Goal: Information Seeking & Learning: Find specific page/section

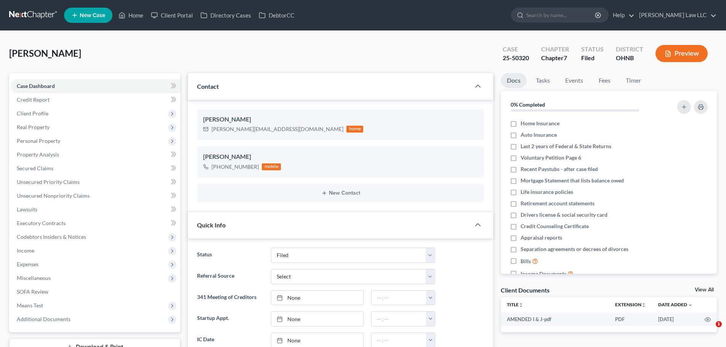
select select "6"
select select "0"
type input "strange"
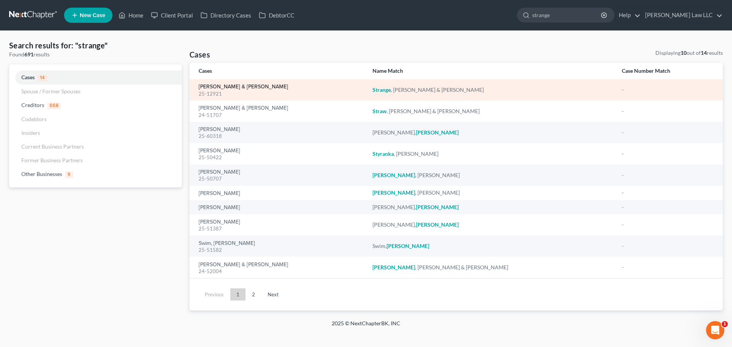
click at [242, 89] on link "[PERSON_NAME] & [PERSON_NAME]" at bounding box center [244, 86] width 90 height 5
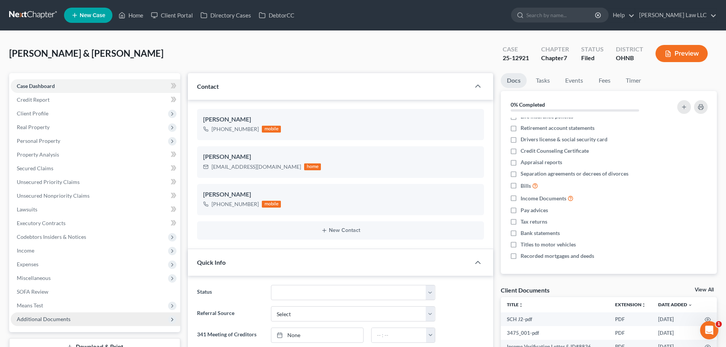
click at [50, 316] on span "Additional Documents" at bounding box center [44, 319] width 54 height 6
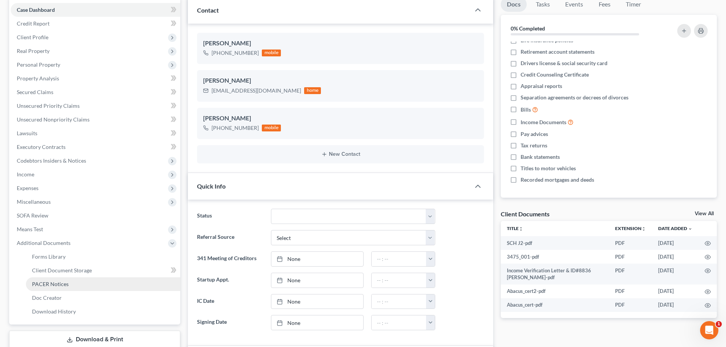
click at [62, 287] on span "PACER Notices" at bounding box center [50, 284] width 37 height 6
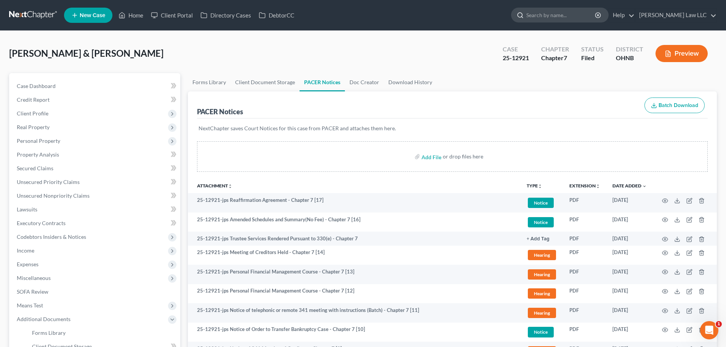
click at [566, 13] on input "search" at bounding box center [561, 15] width 70 height 14
type input "FIELD"
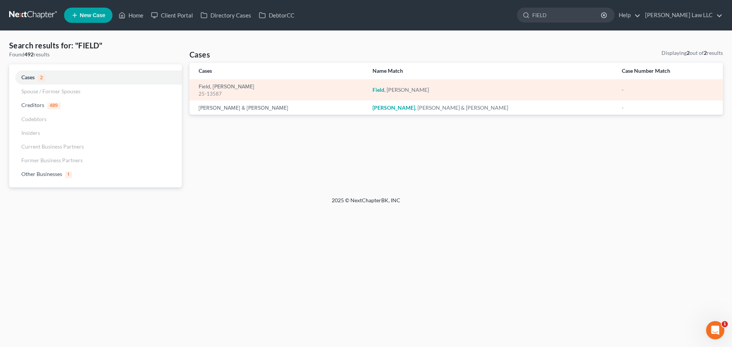
click at [210, 91] on div "25-13587" at bounding box center [280, 93] width 162 height 7
click at [211, 89] on link "Field, [PERSON_NAME]" at bounding box center [227, 86] width 56 height 5
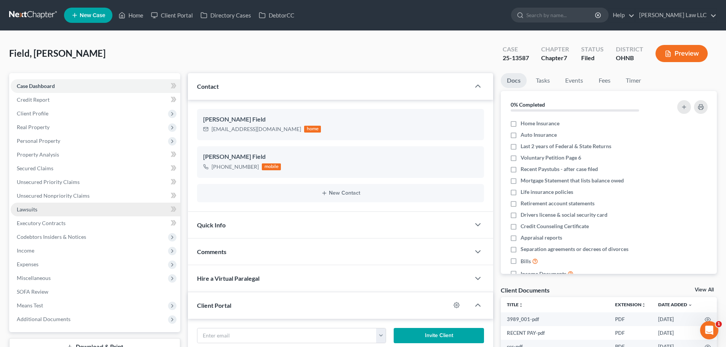
scroll to position [152, 0]
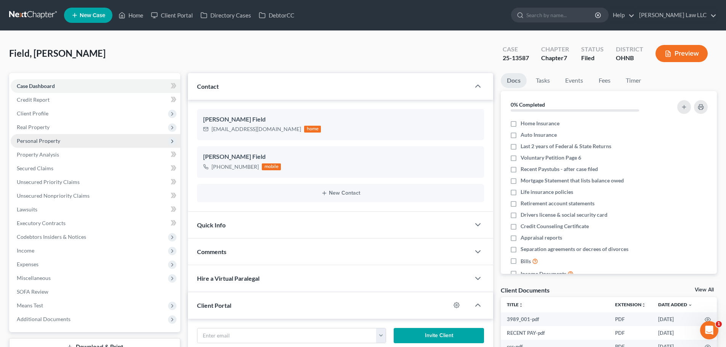
click at [49, 136] on span "Personal Property" at bounding box center [96, 141] width 170 height 14
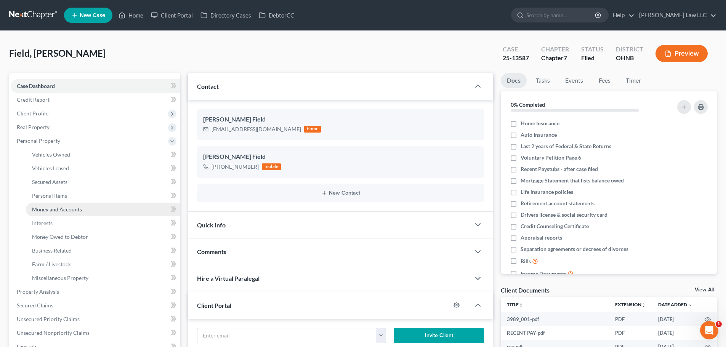
click at [62, 207] on span "Money and Accounts" at bounding box center [57, 209] width 50 height 6
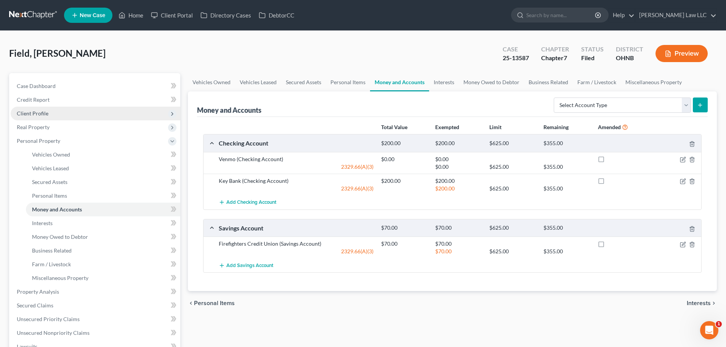
click at [37, 108] on span "Client Profile" at bounding box center [96, 114] width 170 height 14
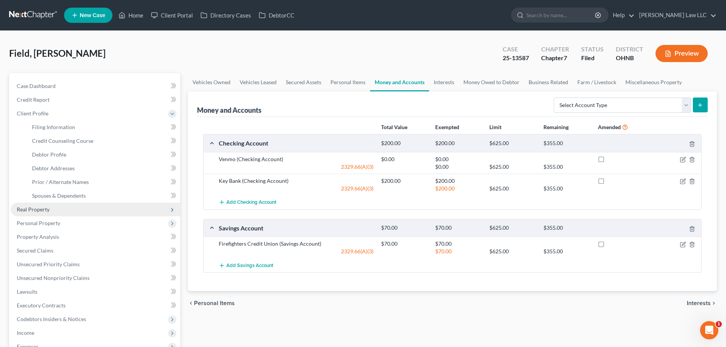
click at [59, 212] on span "Real Property" at bounding box center [96, 210] width 170 height 14
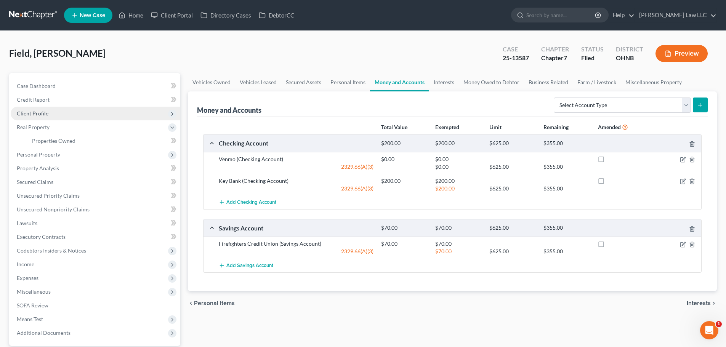
click at [50, 109] on span "Client Profile" at bounding box center [96, 114] width 170 height 14
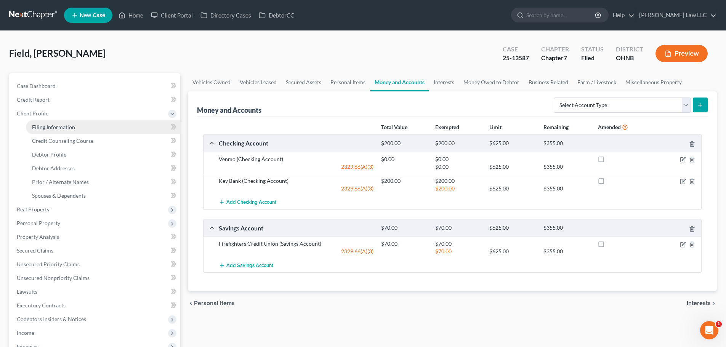
click at [51, 133] on link "Filing Information" at bounding box center [103, 127] width 154 height 14
select select "1"
select select "0"
select select "61"
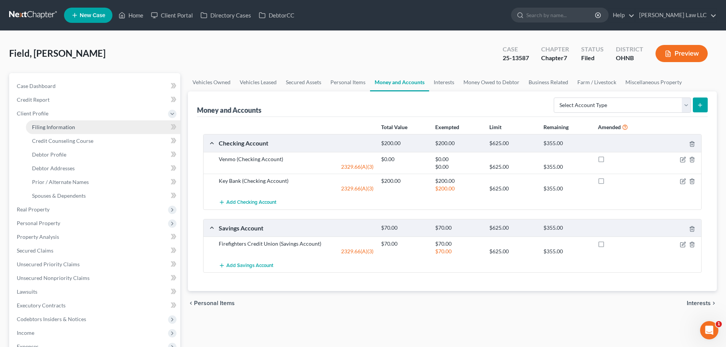
select select "0"
select select "36"
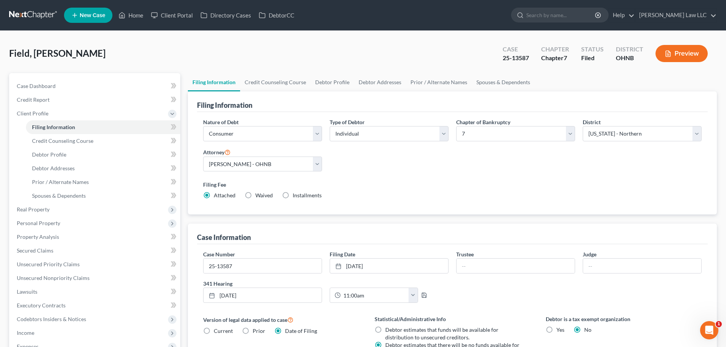
drag, startPoint x: 208, startPoint y: 47, endPoint x: 221, endPoint y: 42, distance: 14.5
click at [208, 47] on div "Field, [PERSON_NAME] Upgraded Case 25-13587 Chapter Chapter 7 Status [GEOGRAPHI…" at bounding box center [363, 56] width 708 height 33
click at [555, 16] on input "search" at bounding box center [561, 15] width 70 height 14
type input "E"
type input "[PERSON_NAME]"
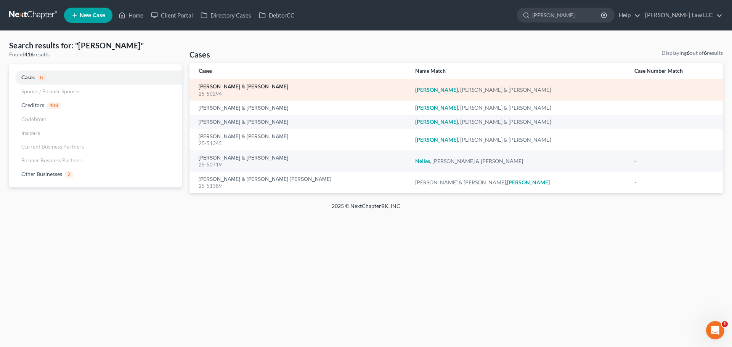
click at [221, 89] on link "[PERSON_NAME] & [PERSON_NAME]" at bounding box center [244, 86] width 90 height 5
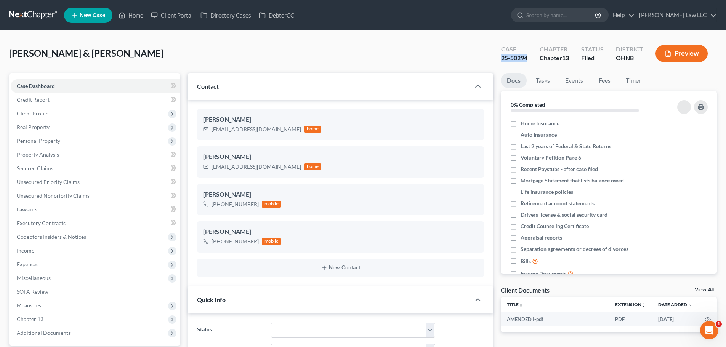
scroll to position [600, 0]
drag, startPoint x: 528, startPoint y: 59, endPoint x: 502, endPoint y: 57, distance: 25.2
click at [502, 57] on div "25-50294" at bounding box center [514, 58] width 26 height 9
drag, startPoint x: 55, startPoint y: 141, endPoint x: 56, endPoint y: 146, distance: 5.1
click at [55, 141] on span "Personal Property" at bounding box center [38, 141] width 43 height 6
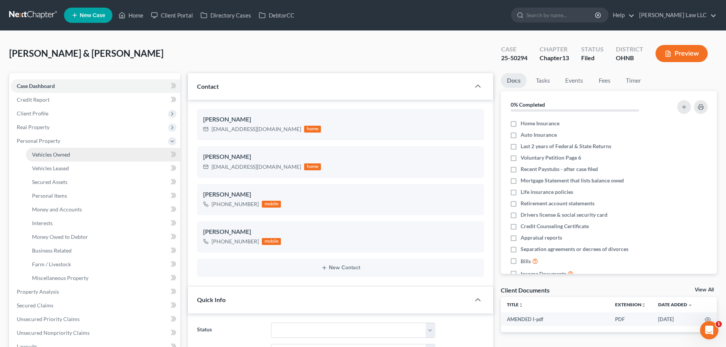
click at [56, 156] on span "Vehicles Owned" at bounding box center [51, 154] width 38 height 6
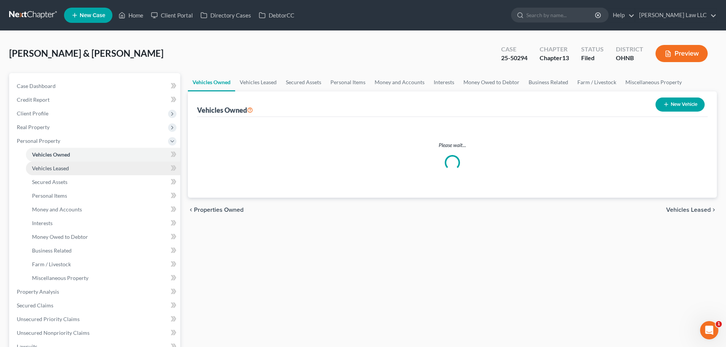
click at [56, 165] on span "Vehicles Leased" at bounding box center [50, 168] width 37 height 6
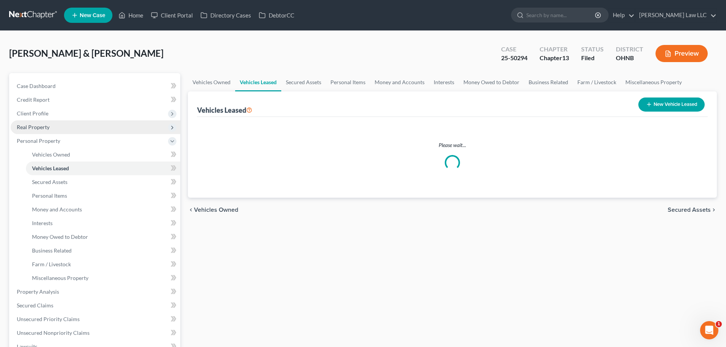
click at [49, 130] on span "Real Property" at bounding box center [96, 127] width 170 height 14
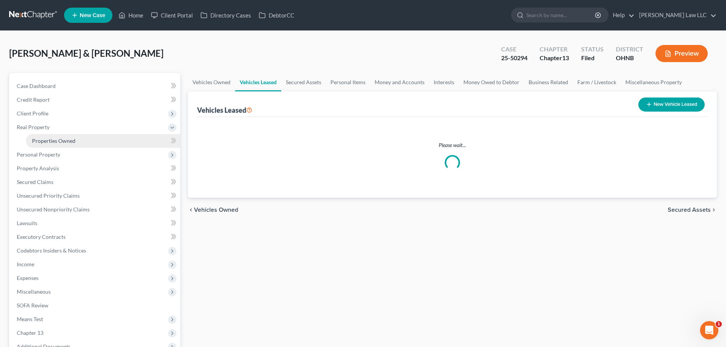
click at [56, 142] on span "Properties Owned" at bounding box center [53, 141] width 43 height 6
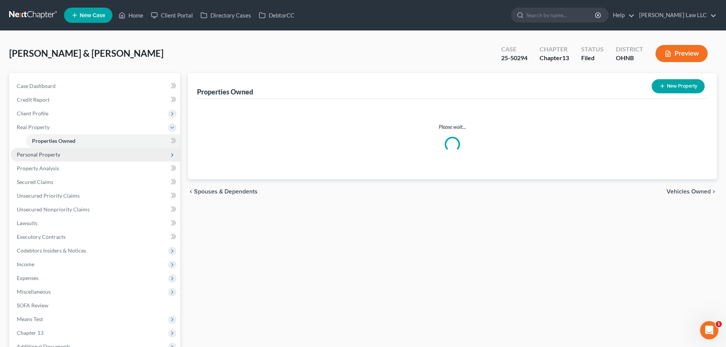
click at [58, 157] on span "Personal Property" at bounding box center [38, 154] width 43 height 6
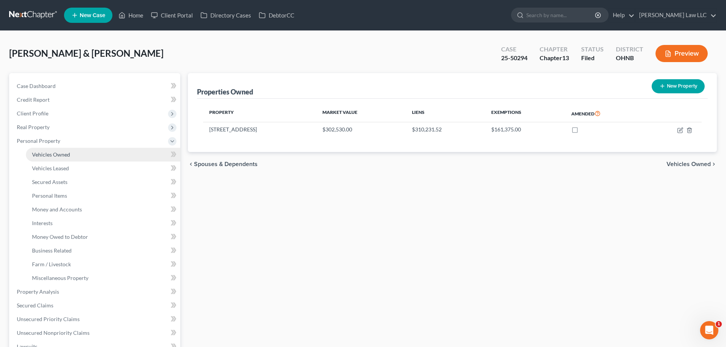
click at [65, 157] on span "Vehicles Owned" at bounding box center [51, 154] width 38 height 6
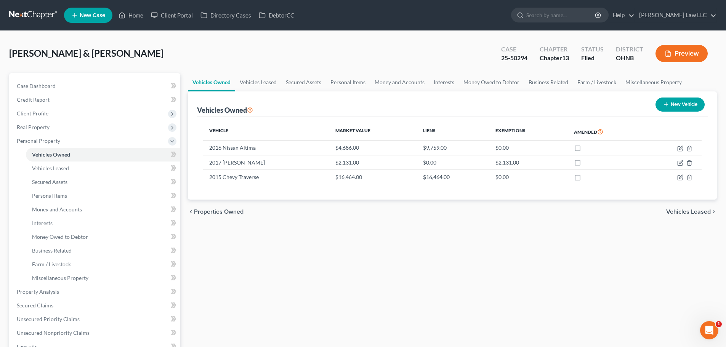
click at [247, 258] on div "Vehicles Owned Vehicles Leased Secured Assets Personal Items Money and Accounts…" at bounding box center [452, 290] width 537 height 434
click at [41, 126] on span "Real Property" at bounding box center [33, 127] width 33 height 6
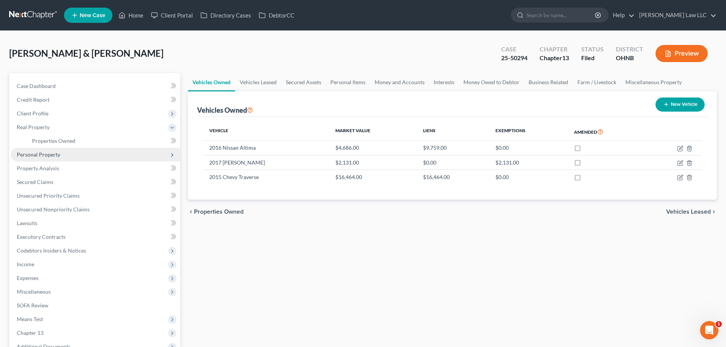
click at [44, 157] on span "Personal Property" at bounding box center [38, 154] width 43 height 6
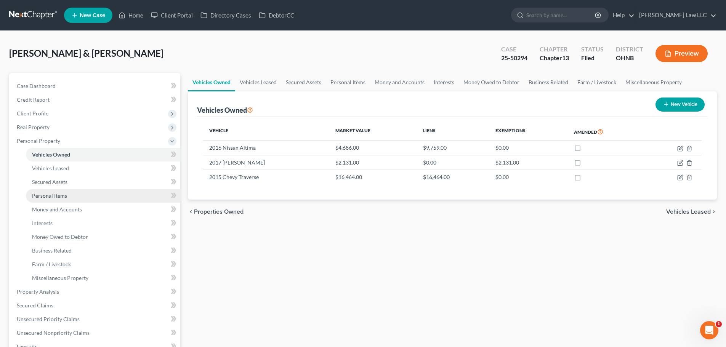
click at [69, 194] on link "Personal Items" at bounding box center [103, 196] width 154 height 14
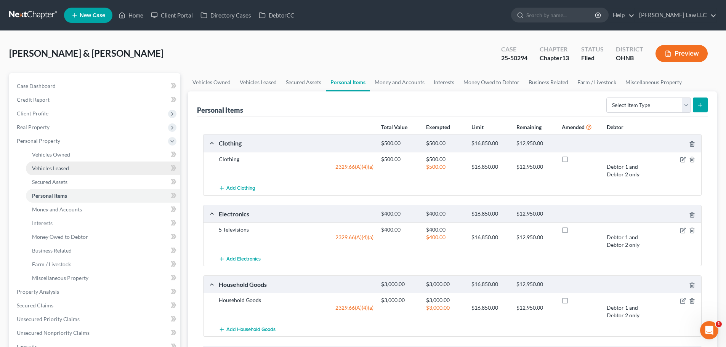
click at [74, 170] on link "Vehicles Leased" at bounding box center [103, 169] width 154 height 14
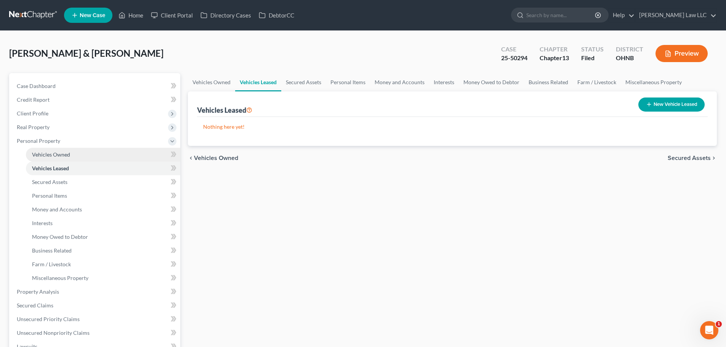
click at [75, 159] on link "Vehicles Owned" at bounding box center [103, 155] width 154 height 14
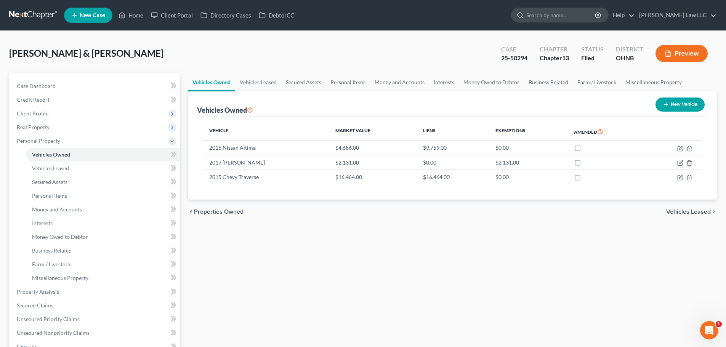
click at [576, 17] on input "search" at bounding box center [561, 15] width 70 height 14
type input "sebulon"
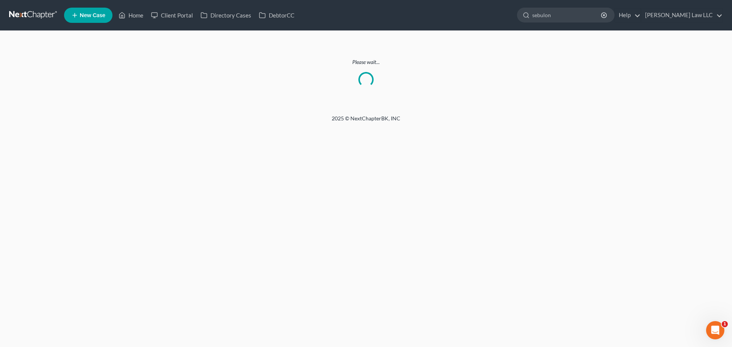
drag, startPoint x: 576, startPoint y: 17, endPoint x: 531, endPoint y: 16, distance: 45.4
click at [533, 16] on ul "New Case Home Client Portal Directory Cases DebtorCC sebulon - No Result - Cred…" at bounding box center [393, 15] width 659 height 20
type input "zebulon"
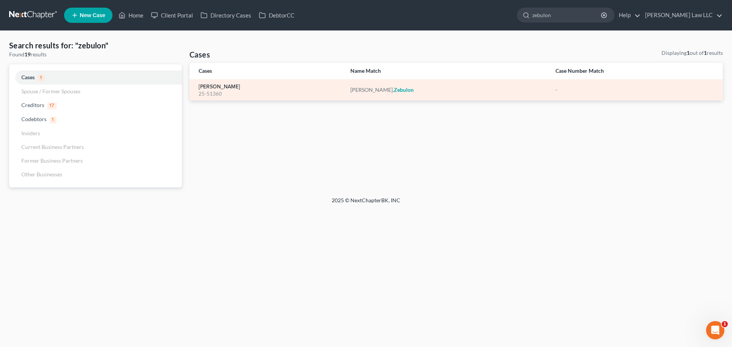
click at [226, 86] on link "[PERSON_NAME]" at bounding box center [220, 86] width 42 height 5
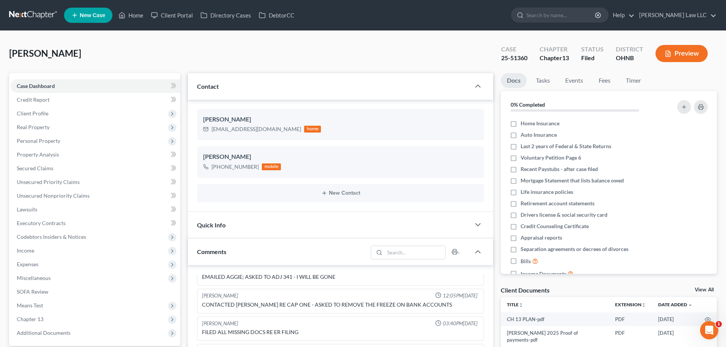
scroll to position [104, 0]
click at [508, 60] on div "25-51360" at bounding box center [514, 58] width 26 height 9
copy div "25-51360"
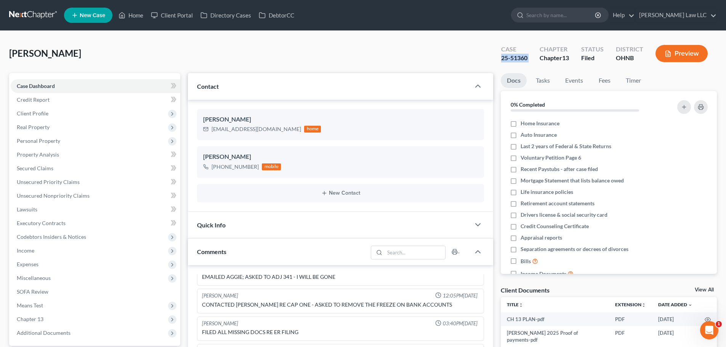
copy div "25-51360"
click at [418, 55] on div "[PERSON_NAME] Upgraded Case 25-51360 Chapter Chapter 13 Status [GEOGRAPHIC_DATA…" at bounding box center [363, 56] width 708 height 33
copy div "25-51360"
click at [442, 66] on div "[PERSON_NAME] Upgraded Case 25-51360 Chapter Chapter 13 Status [GEOGRAPHIC_DATA…" at bounding box center [363, 56] width 708 height 33
drag, startPoint x: 500, startPoint y: 57, endPoint x: 527, endPoint y: 54, distance: 27.2
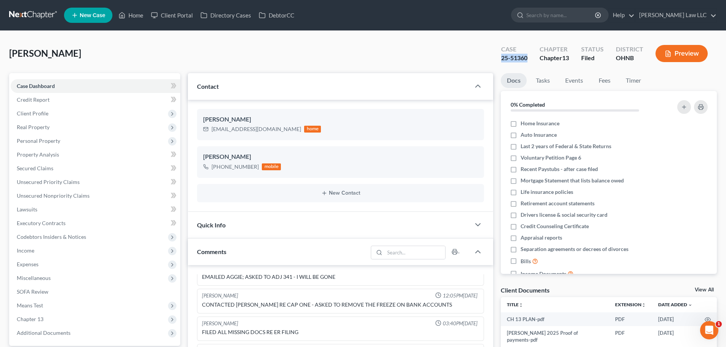
click at [527, 54] on div "Case 25-51360" at bounding box center [514, 54] width 38 height 22
copy div "25-51360"
click at [417, 59] on div "[PERSON_NAME] Upgraded Case 25-51360 Chapter Chapter 13 Status [GEOGRAPHIC_DATA…" at bounding box center [363, 56] width 708 height 33
copy div "25-51360"
